Goal: Browse casually

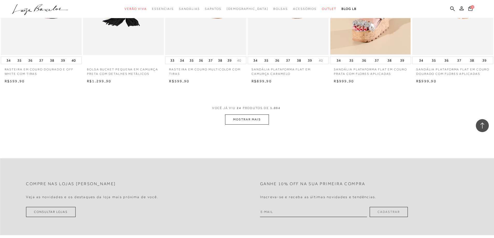
scroll to position [596, 0]
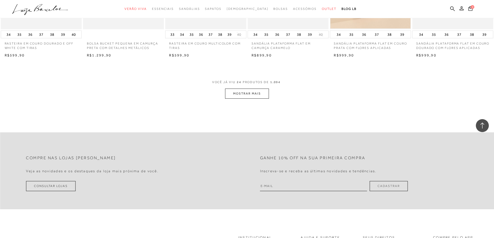
click at [251, 99] on button "MOSTRAR MAIS" at bounding box center [247, 94] width 44 height 10
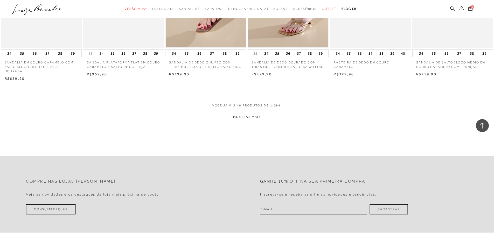
scroll to position [1218, 0]
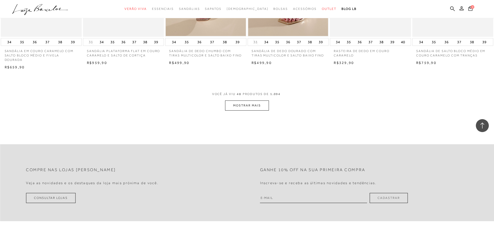
click at [242, 111] on button "MOSTRAR MAIS" at bounding box center [247, 106] width 44 height 10
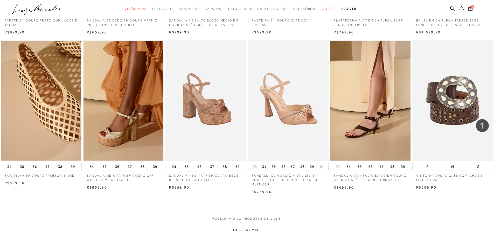
scroll to position [1736, 0]
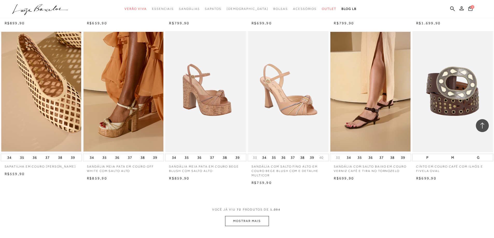
click at [245, 225] on button "MOSTRAR MAIS" at bounding box center [247, 221] width 44 height 10
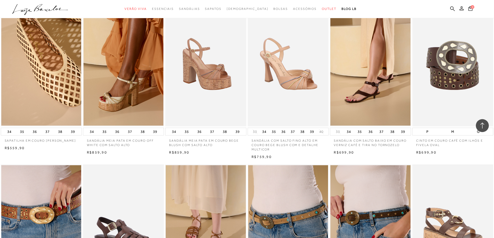
click at [257, 196] on img at bounding box center [288, 225] width 80 height 120
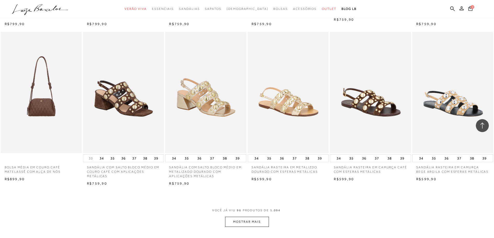
scroll to position [2406, 0]
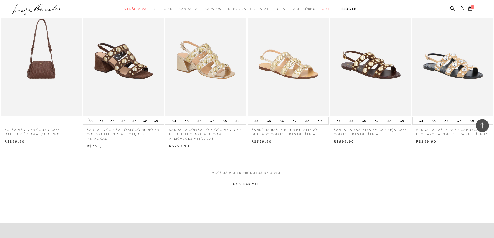
click at [239, 189] on button "MOSTRAR MAIS" at bounding box center [247, 184] width 44 height 10
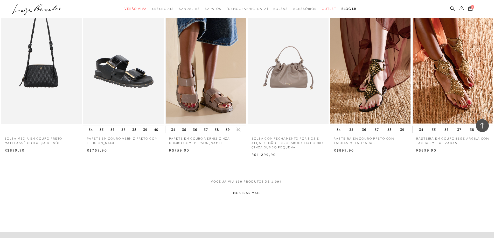
scroll to position [3054, 0]
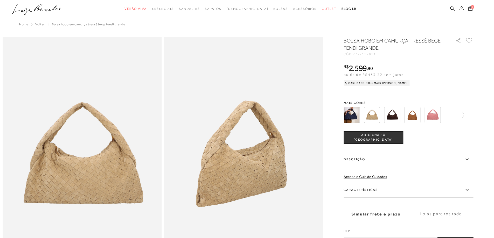
click at [397, 117] on img at bounding box center [392, 115] width 16 height 16
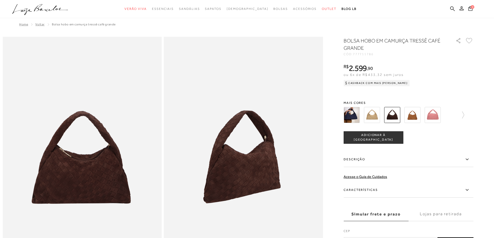
click at [356, 116] on img at bounding box center [351, 115] width 16 height 16
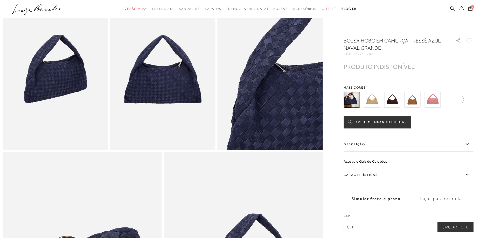
scroll to position [466, 0]
